Goal: Information Seeking & Learning: Learn about a topic

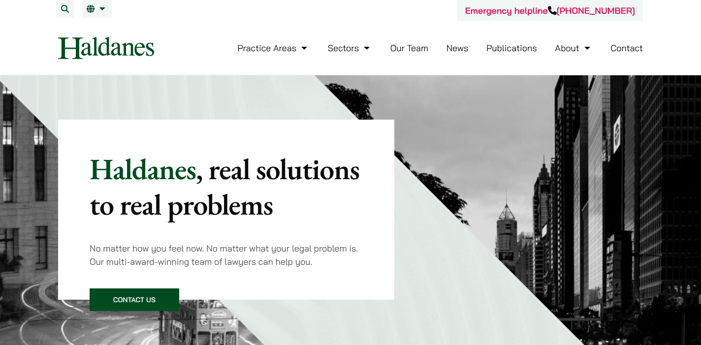
click at [625, 52] on link "Contact" at bounding box center [626, 47] width 32 height 11
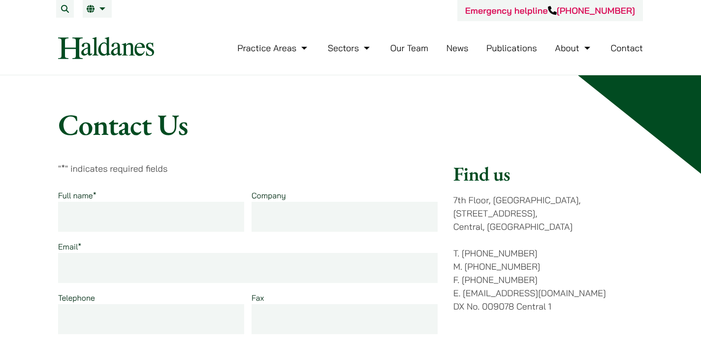
click at [411, 45] on link "Our Team" at bounding box center [409, 47] width 38 height 11
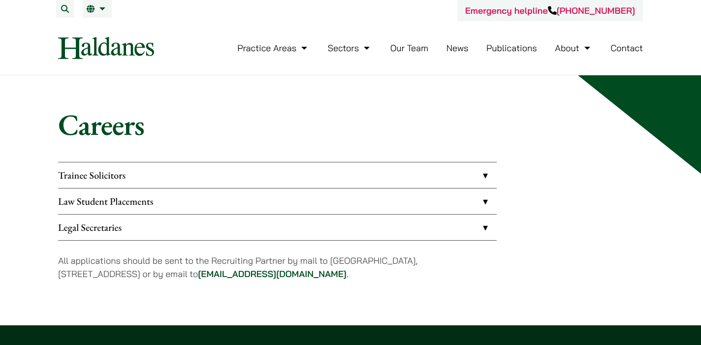
click at [258, 170] on link "Trainee Solicitors" at bounding box center [277, 175] width 438 height 26
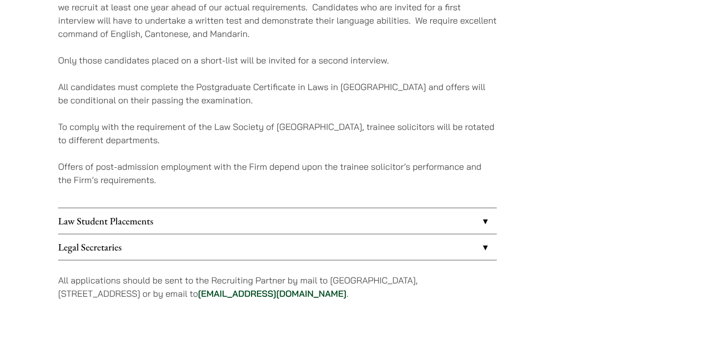
scroll to position [224, 0]
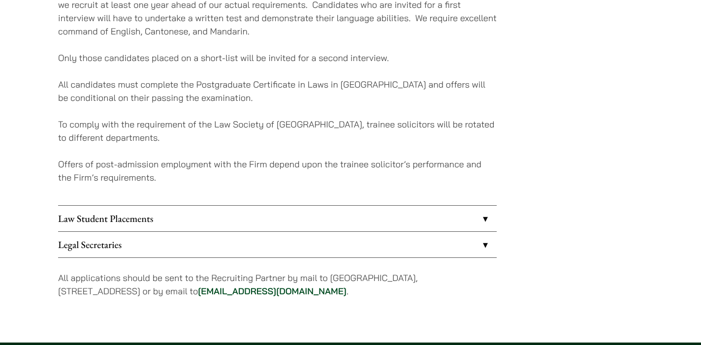
click at [237, 221] on link "Law Student Placements" at bounding box center [277, 219] width 438 height 26
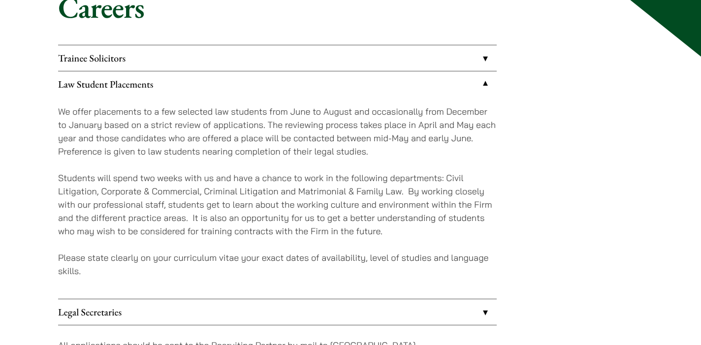
scroll to position [111, 0]
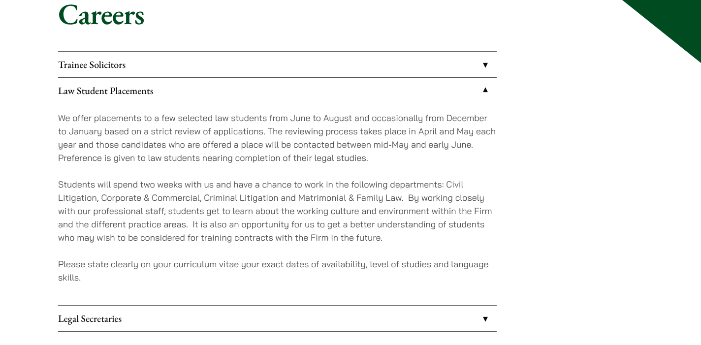
click at [332, 82] on link "Law Student Placements" at bounding box center [277, 91] width 438 height 26
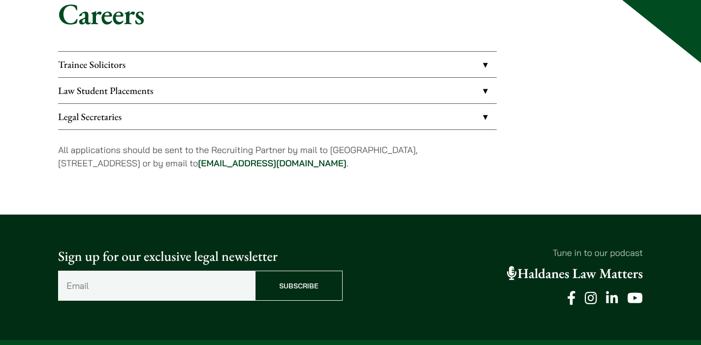
click at [344, 59] on link "Trainee Solicitors" at bounding box center [277, 65] width 438 height 26
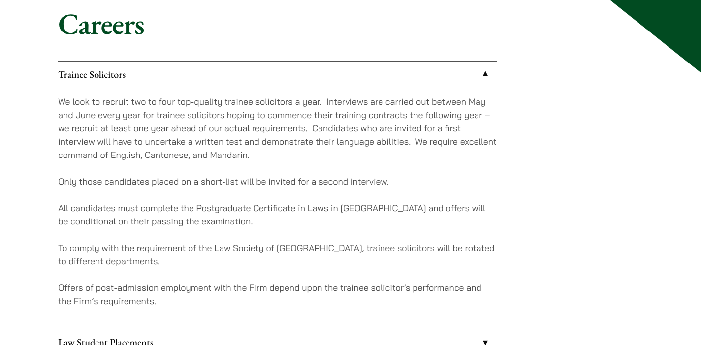
scroll to position [99, 0]
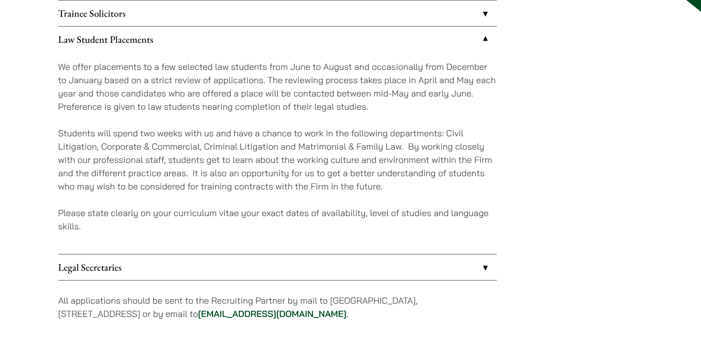
scroll to position [111, 0]
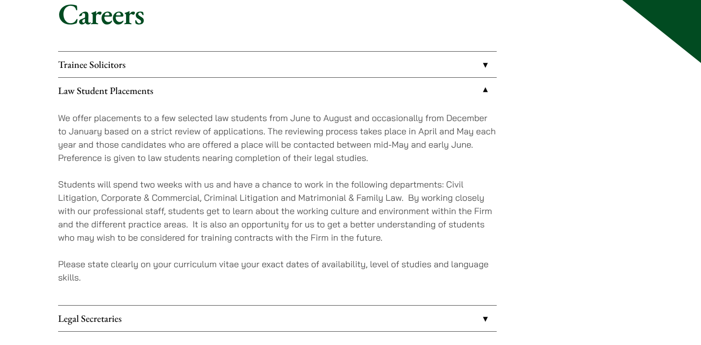
click at [3, 120] on div "Careers Trainee Solicitors We look to recruit two to four top-quality trainee s…" at bounding box center [350, 191] width 701 height 452
click at [123, 66] on link "Trainee Solicitors" at bounding box center [277, 65] width 438 height 26
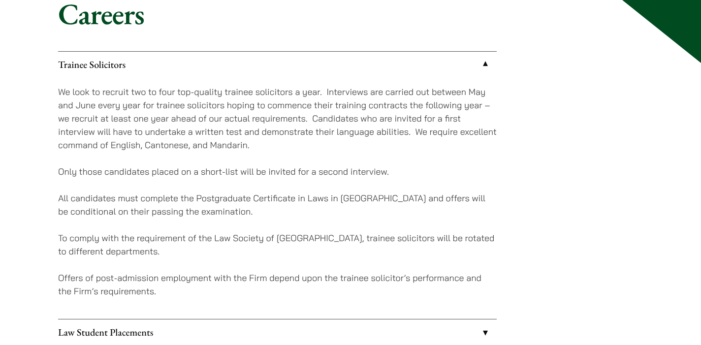
click at [123, 66] on link "Trainee Solicitors" at bounding box center [277, 65] width 438 height 26
